Goal: Information Seeking & Learning: Learn about a topic

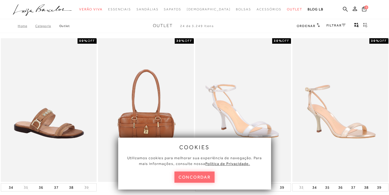
click at [191, 176] on button "concordar" at bounding box center [194, 176] width 40 height 11
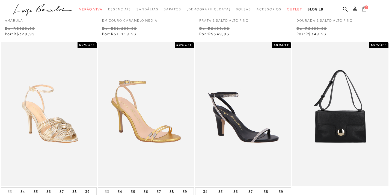
scroll to position [241, 0]
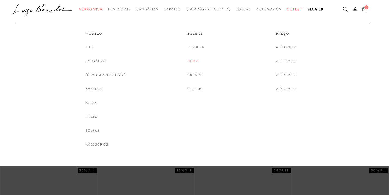
click at [193, 63] on link "Média" at bounding box center [192, 61] width 11 height 6
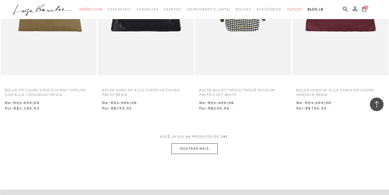
scroll to position [1073, 0]
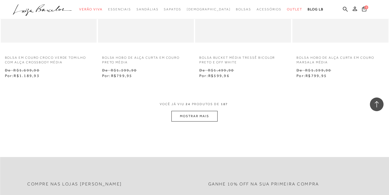
click at [192, 114] on button "MOSTRAR MAIS" at bounding box center [194, 116] width 46 height 11
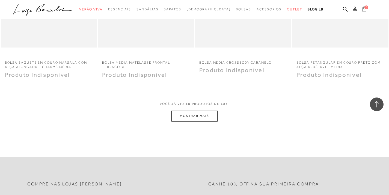
scroll to position [2203, 0]
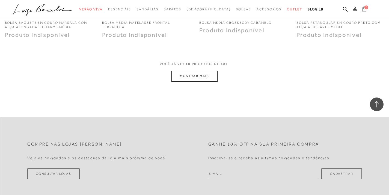
click at [198, 76] on button "MOSTRAR MAIS" at bounding box center [194, 76] width 46 height 11
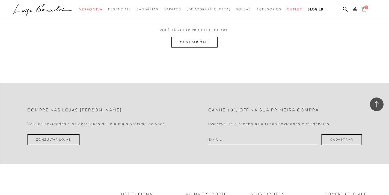
scroll to position [3339, 0]
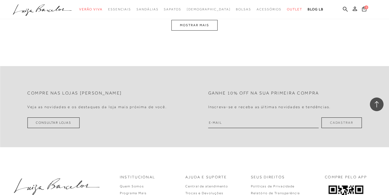
click at [201, 27] on button "MOSTRAR MAIS" at bounding box center [194, 25] width 46 height 11
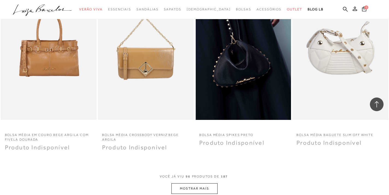
scroll to position [4358, 0]
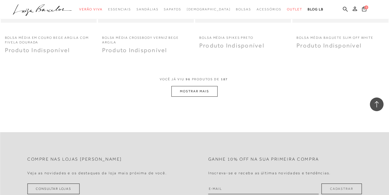
click at [211, 90] on button "MOSTRAR MAIS" at bounding box center [194, 91] width 46 height 11
click at [102, 9] on span "Verão Viva" at bounding box center [90, 9] width 23 height 4
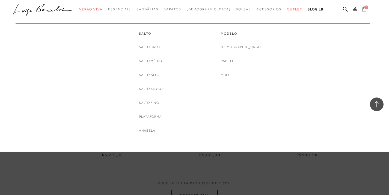
scroll to position [1009, 0]
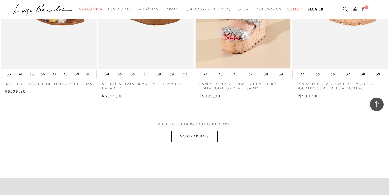
click at [212, 139] on button "MOSTRAR MAIS" at bounding box center [194, 136] width 46 height 11
click at [197, 133] on button "MOSTRAR MAIS" at bounding box center [194, 136] width 46 height 11
click at [207, 137] on button "MOSTRAR MAIS" at bounding box center [194, 136] width 46 height 11
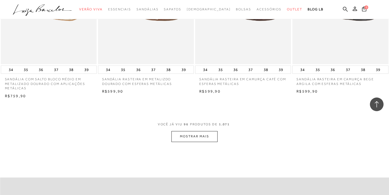
scroll to position [2106, 0]
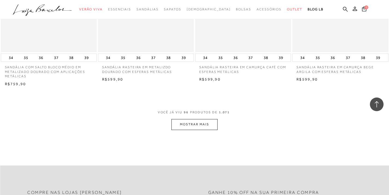
click at [212, 121] on button "MOSTRAR MAIS" at bounding box center [194, 124] width 46 height 11
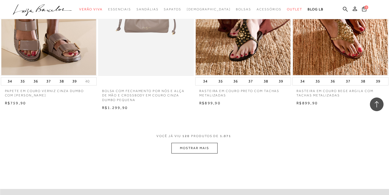
scroll to position [3163, 0]
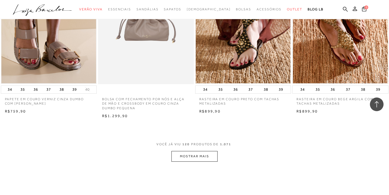
click at [196, 152] on button "MOSTRAR MAIS" at bounding box center [194, 156] width 46 height 11
click at [194, 154] on div "Loading..." at bounding box center [194, 97] width 389 height 195
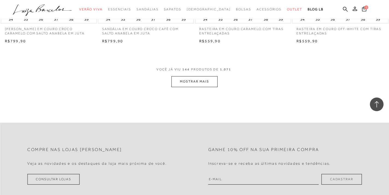
scroll to position [4232, 0]
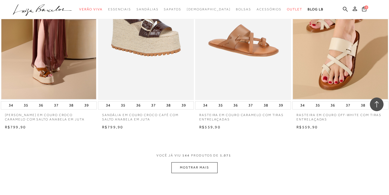
click at [206, 170] on button "MOSTRAR MAIS" at bounding box center [194, 167] width 46 height 11
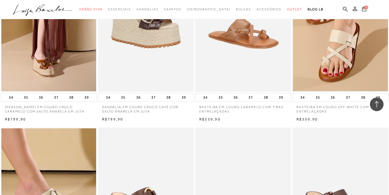
scroll to position [4278, 0]
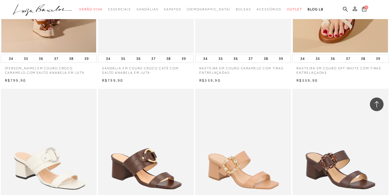
click at [68, 110] on img at bounding box center [48, 161] width 95 height 144
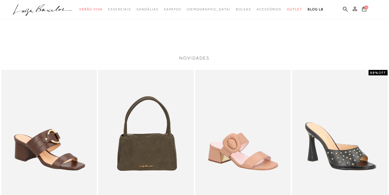
scroll to position [566, 0]
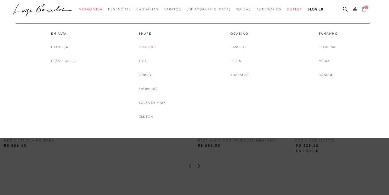
click at [155, 46] on link "Tiracolo" at bounding box center [148, 47] width 18 height 6
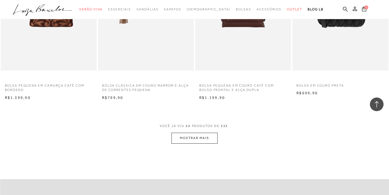
scroll to position [1053, 0]
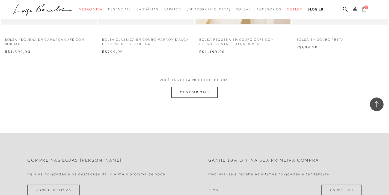
click at [203, 93] on button "MOSTRAR MAIS" at bounding box center [194, 92] width 46 height 11
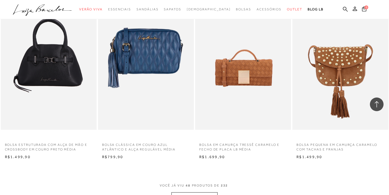
scroll to position [2196, 0]
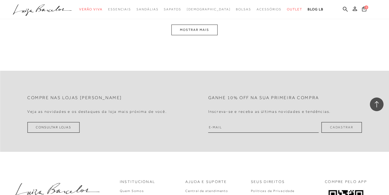
click at [200, 30] on button "MOSTRAR MAIS" at bounding box center [194, 30] width 46 height 11
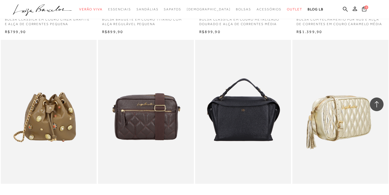
scroll to position [3154, 0]
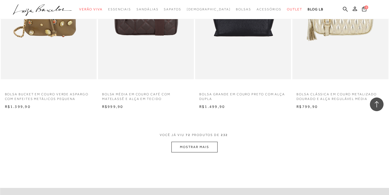
click at [208, 143] on button "MOSTRAR MAIS" at bounding box center [194, 147] width 46 height 11
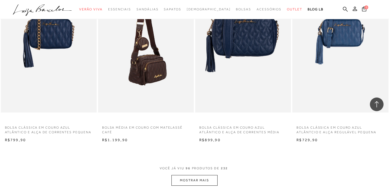
scroll to position [4251, 0]
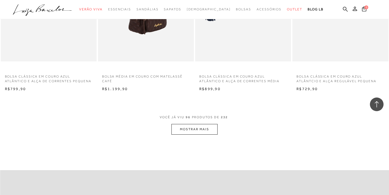
click at [179, 124] on button "MOSTRAR MAIS" at bounding box center [194, 129] width 46 height 11
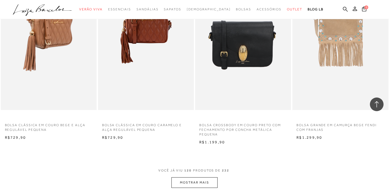
scroll to position [5353, 0]
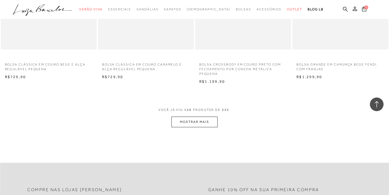
click at [196, 122] on button "MOSTRAR MAIS" at bounding box center [194, 121] width 46 height 11
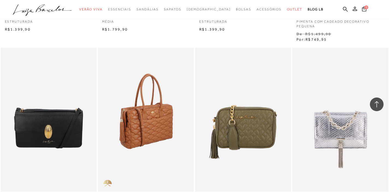
scroll to position [6426, 0]
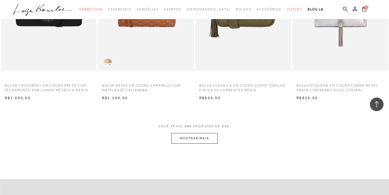
click at [202, 132] on span "VOCÊ JÁ VIU 144 PRODUTOS DE 232" at bounding box center [194, 128] width 72 height 10
click at [203, 136] on button "MOSTRAR MAIS" at bounding box center [194, 138] width 46 height 11
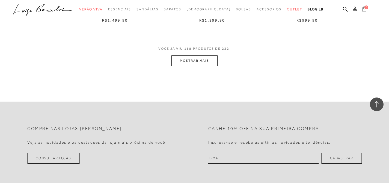
scroll to position [7588, 0]
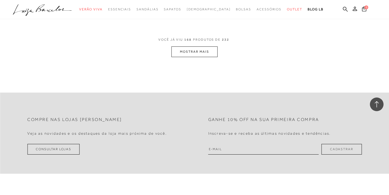
click at [187, 49] on button "MOSTRAR MAIS" at bounding box center [194, 51] width 46 height 11
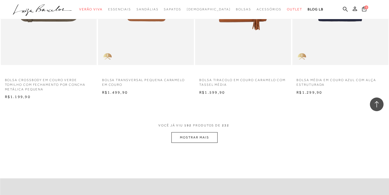
scroll to position [8691, 0]
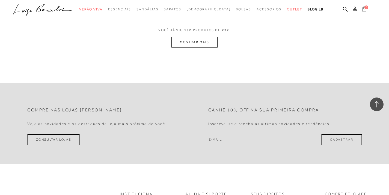
click at [214, 46] on button "MOSTRAR MAIS" at bounding box center [194, 42] width 46 height 11
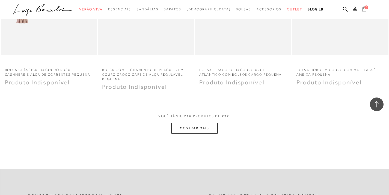
scroll to position [9712, 0]
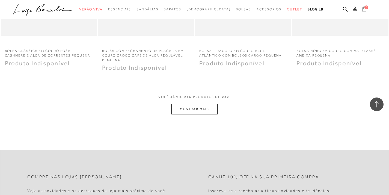
click at [205, 107] on button "MOSTRAR MAIS" at bounding box center [194, 109] width 46 height 11
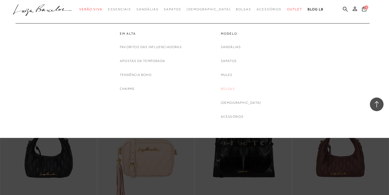
click at [235, 90] on link "Bolsas" at bounding box center [228, 89] width 14 height 6
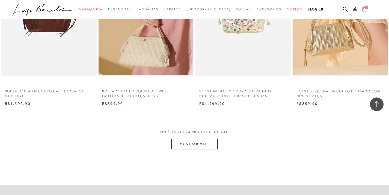
scroll to position [1047, 0]
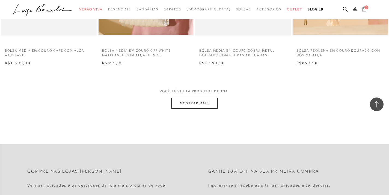
click at [192, 106] on button "MOSTRAR MAIS" at bounding box center [194, 103] width 46 height 11
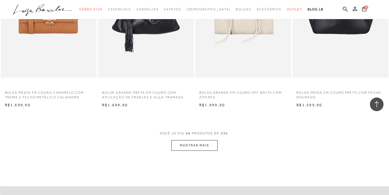
scroll to position [2109, 0]
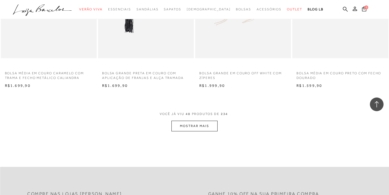
click at [211, 125] on button "MOSTRAR MAIS" at bounding box center [194, 126] width 46 height 11
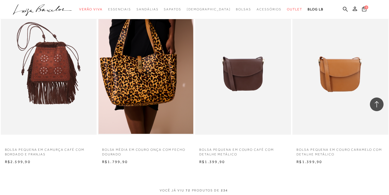
scroll to position [3214, 0]
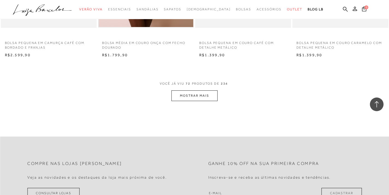
click at [189, 100] on button "MOSTRAR MAIS" at bounding box center [194, 95] width 46 height 11
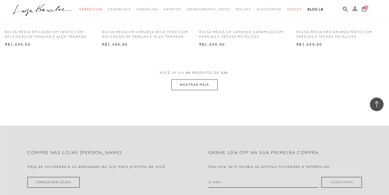
scroll to position [4301, 0]
click at [197, 88] on button "MOSTRAR MAIS" at bounding box center [194, 84] width 46 height 11
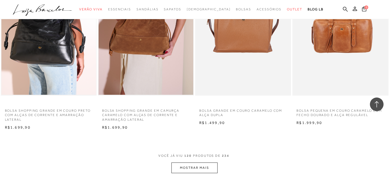
scroll to position [5298, 0]
click at [197, 169] on button "MOSTRAR MAIS" at bounding box center [194, 167] width 46 height 11
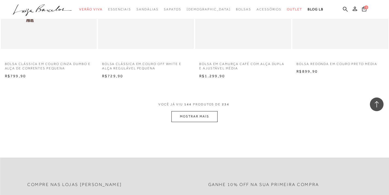
scroll to position [6518, 0]
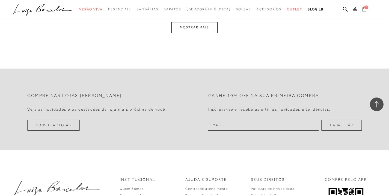
click at [197, 28] on button "MOSTRAR MAIS" at bounding box center [194, 27] width 46 height 11
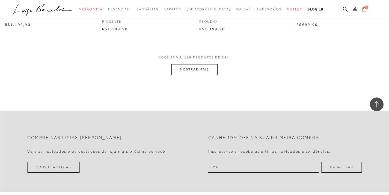
scroll to position [7555, 0]
click at [198, 70] on button "MOSTRAR MAIS" at bounding box center [194, 69] width 46 height 11
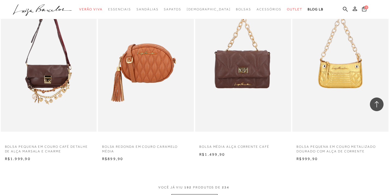
scroll to position [8681, 0]
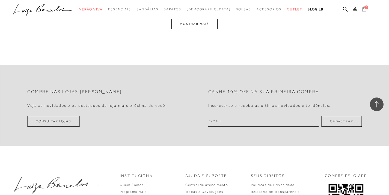
click at [200, 24] on button "MOSTRAR MAIS" at bounding box center [194, 24] width 46 height 11
